Goal: Entertainment & Leisure: Consume media (video, audio)

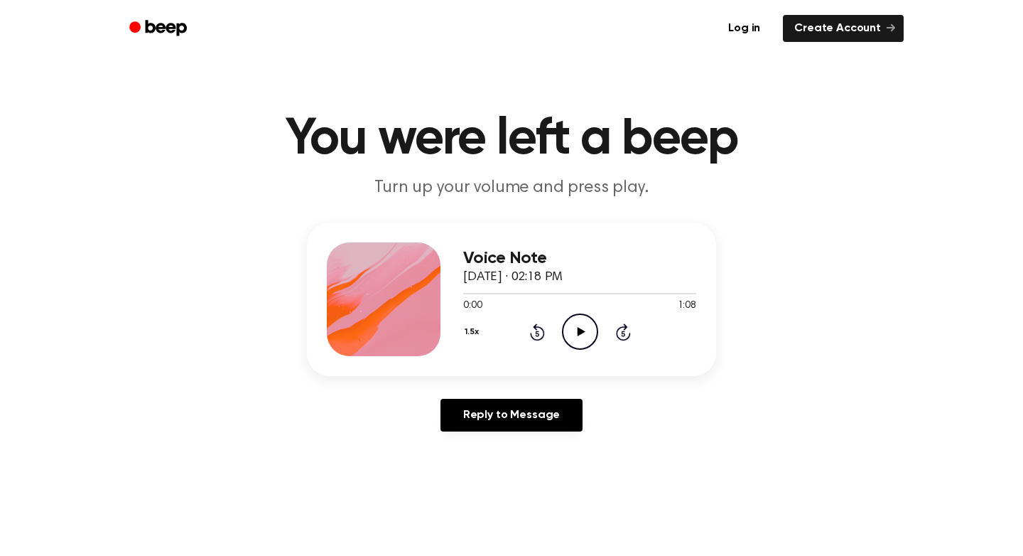
click at [566, 345] on icon "Play Audio" at bounding box center [580, 331] width 36 height 36
click at [593, 345] on icon "Play Audio" at bounding box center [580, 331] width 36 height 36
click at [565, 339] on icon "Play Audio" at bounding box center [580, 331] width 36 height 36
